Goal: Information Seeking & Learning: Learn about a topic

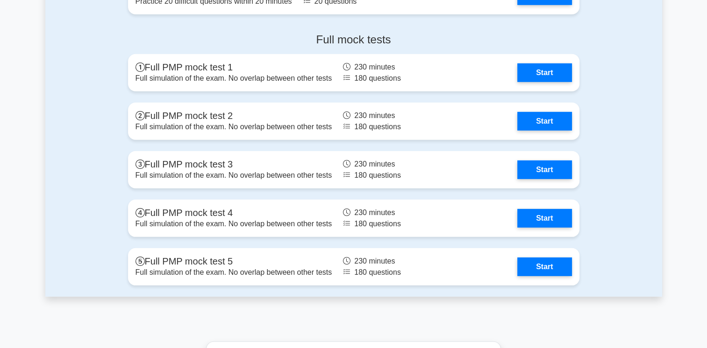
scroll to position [2703, 0]
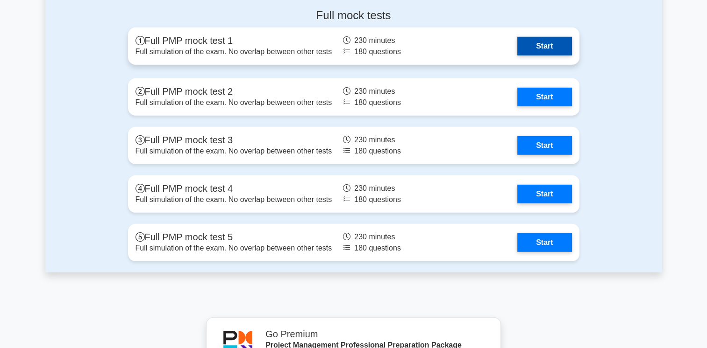
click at [552, 41] on link "Start" at bounding box center [544, 46] width 54 height 19
